Goal: Browse casually: Explore the website without a specific task or goal

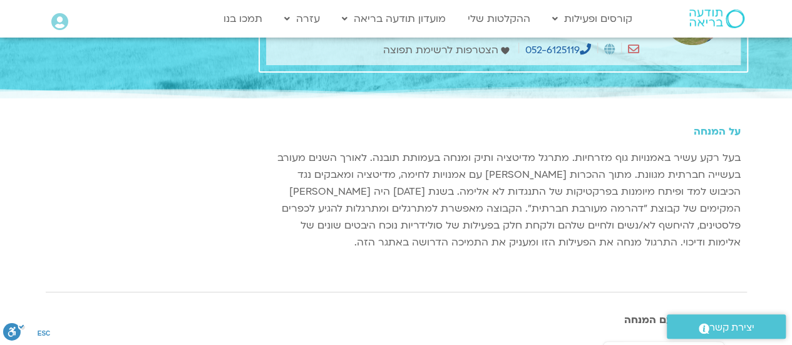
scroll to position [85, 0]
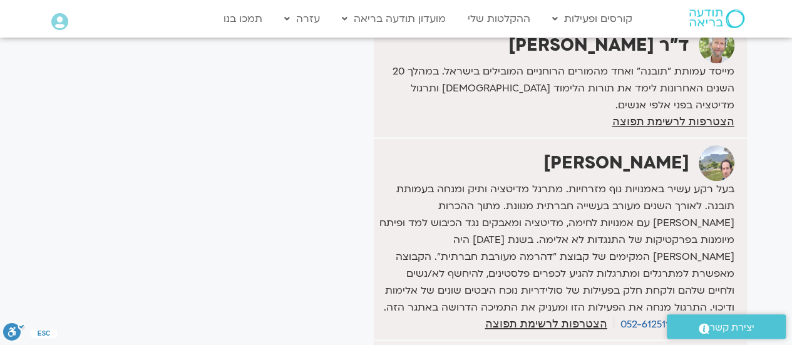
scroll to position [300, 0]
